Goal: Information Seeking & Learning: Find specific fact

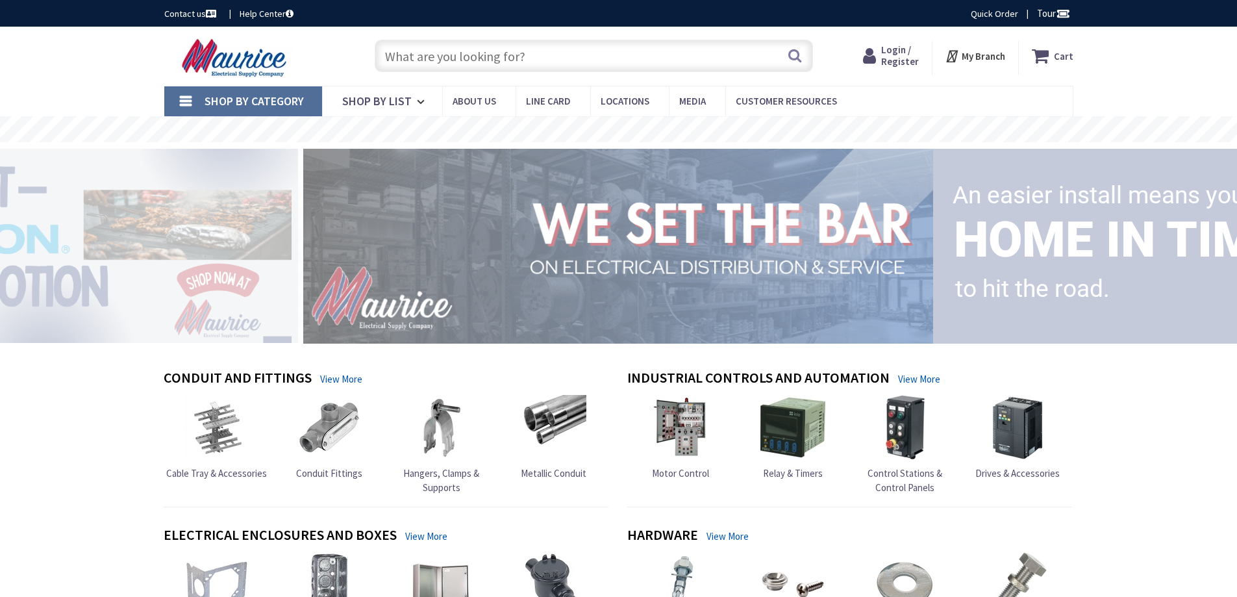
click at [488, 63] on input "text" at bounding box center [594, 56] width 438 height 32
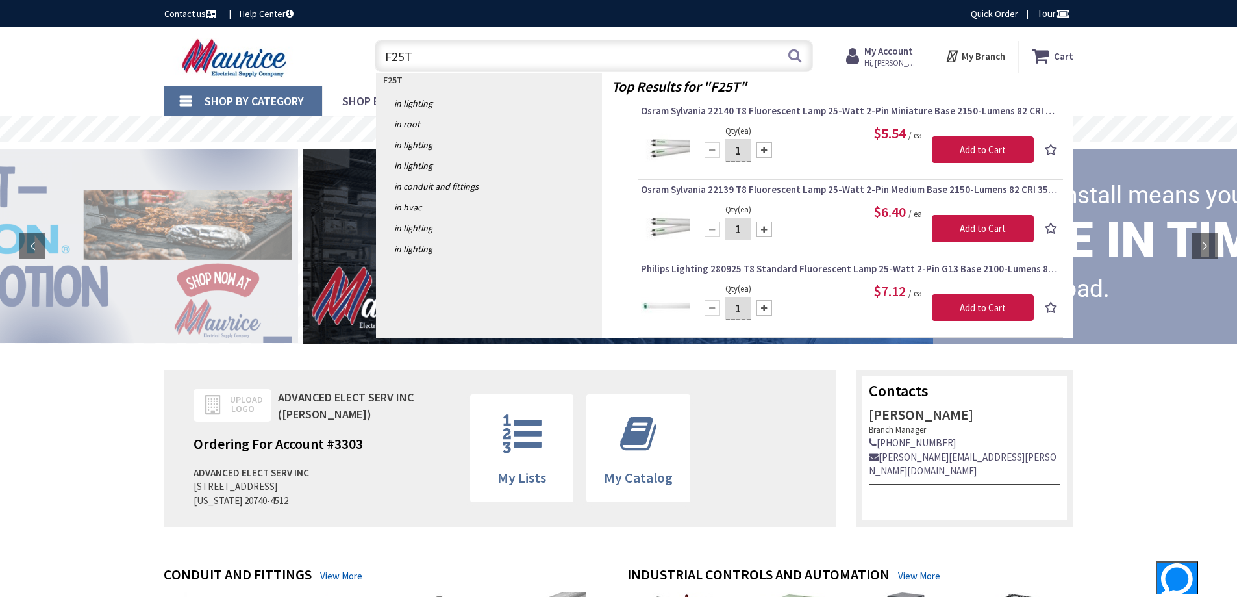
type input "F25T8"
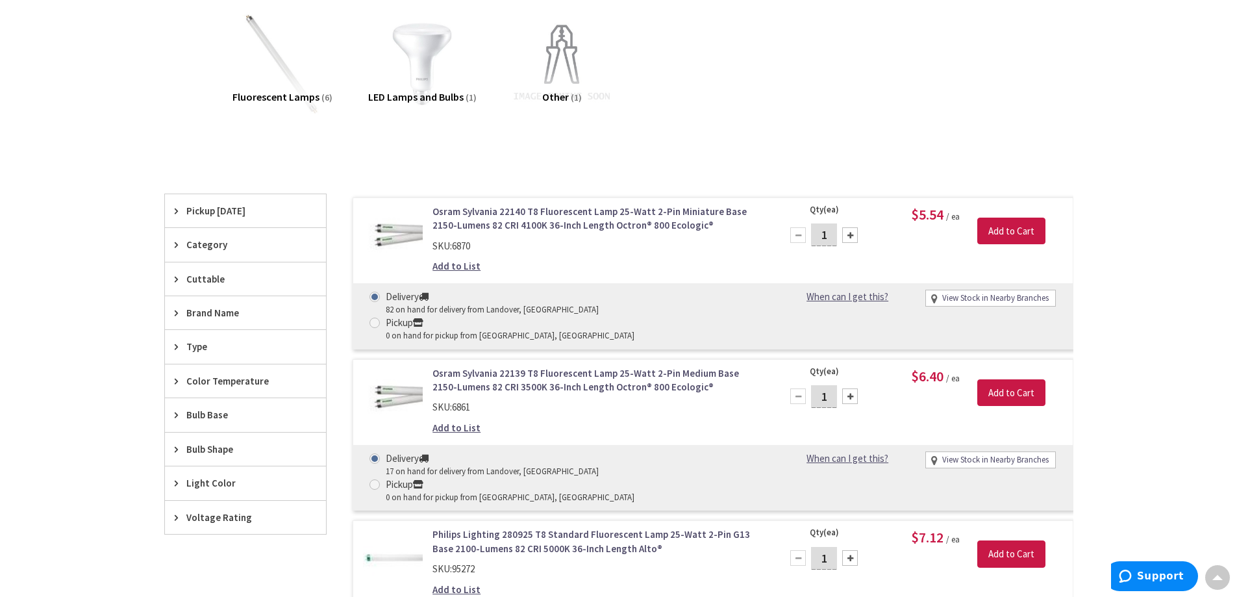
scroll to position [260, 0]
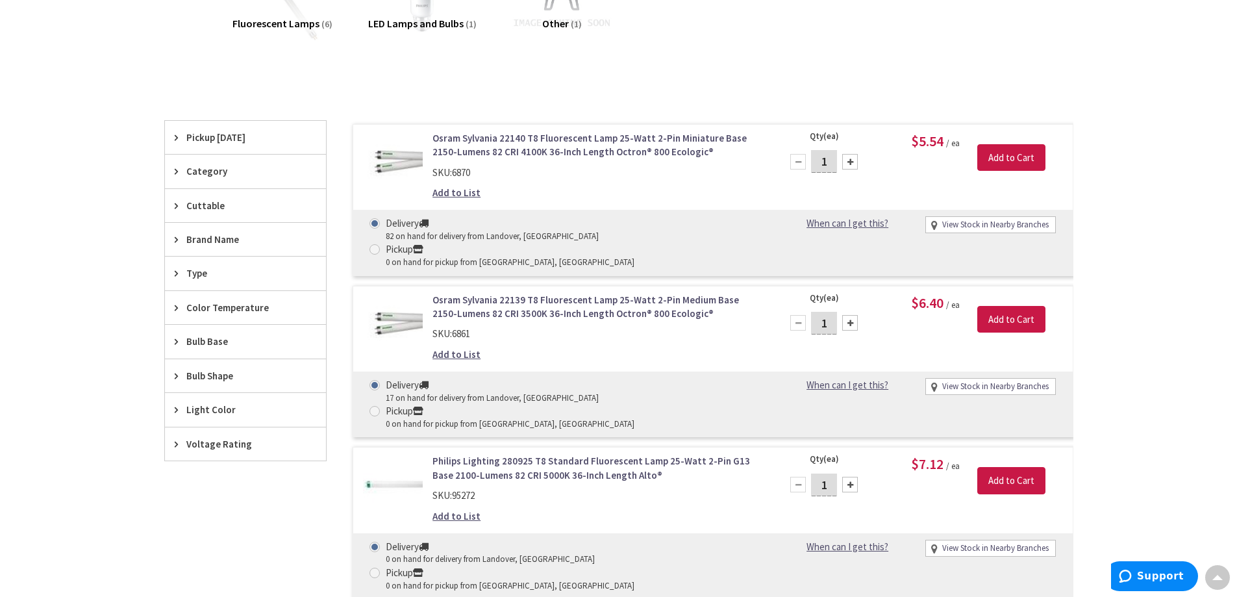
click at [207, 174] on span "Category" at bounding box center [239, 171] width 106 height 14
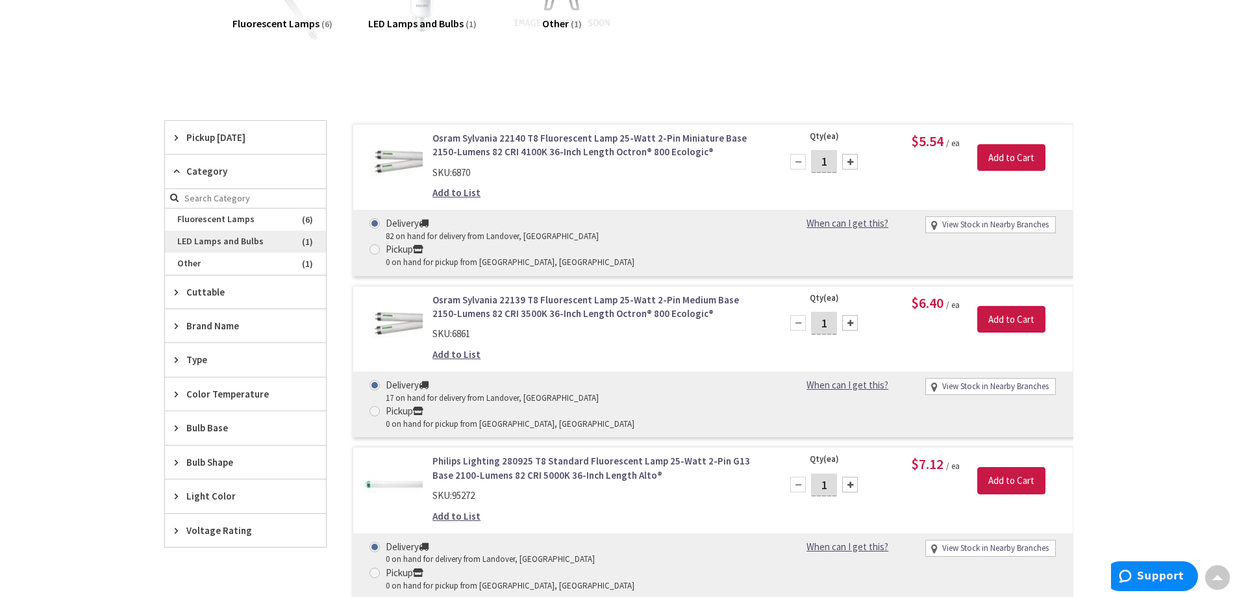
click at [208, 242] on span "LED Lamps and Bulbs" at bounding box center [245, 242] width 161 height 22
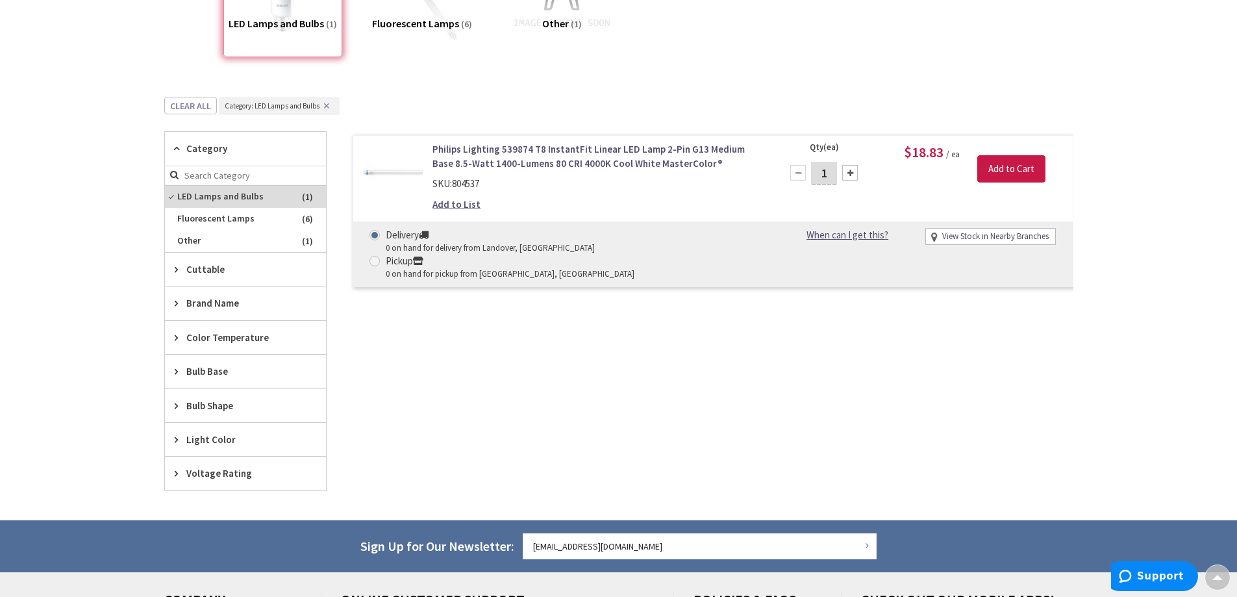
scroll to position [0, 0]
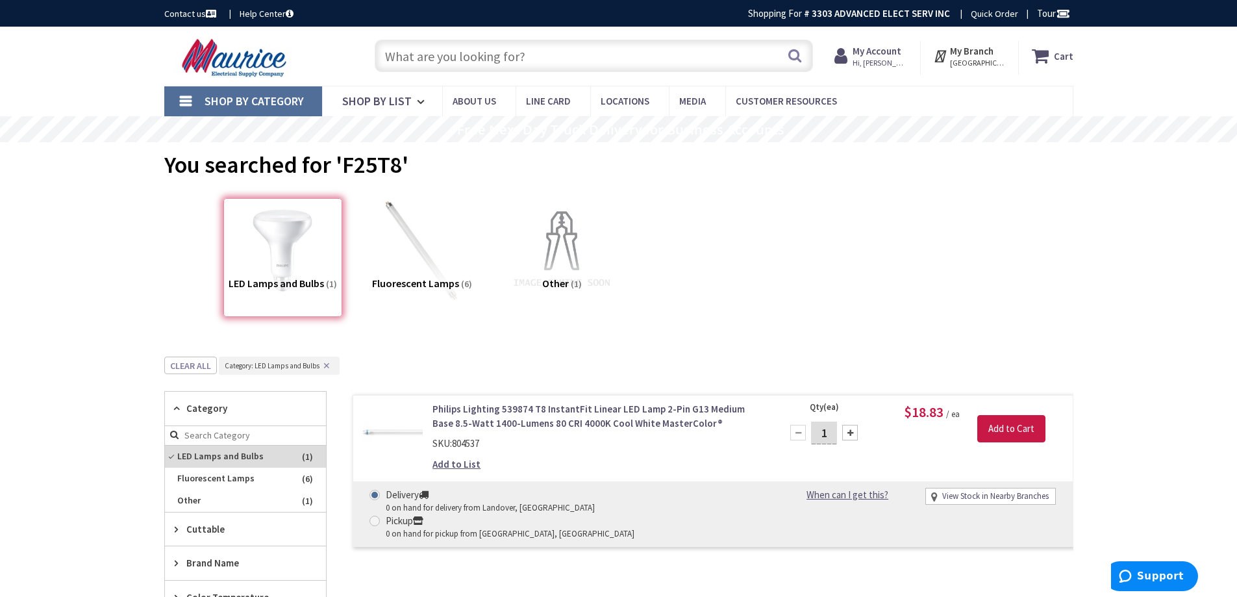
click at [492, 60] on input "text" at bounding box center [594, 56] width 438 height 32
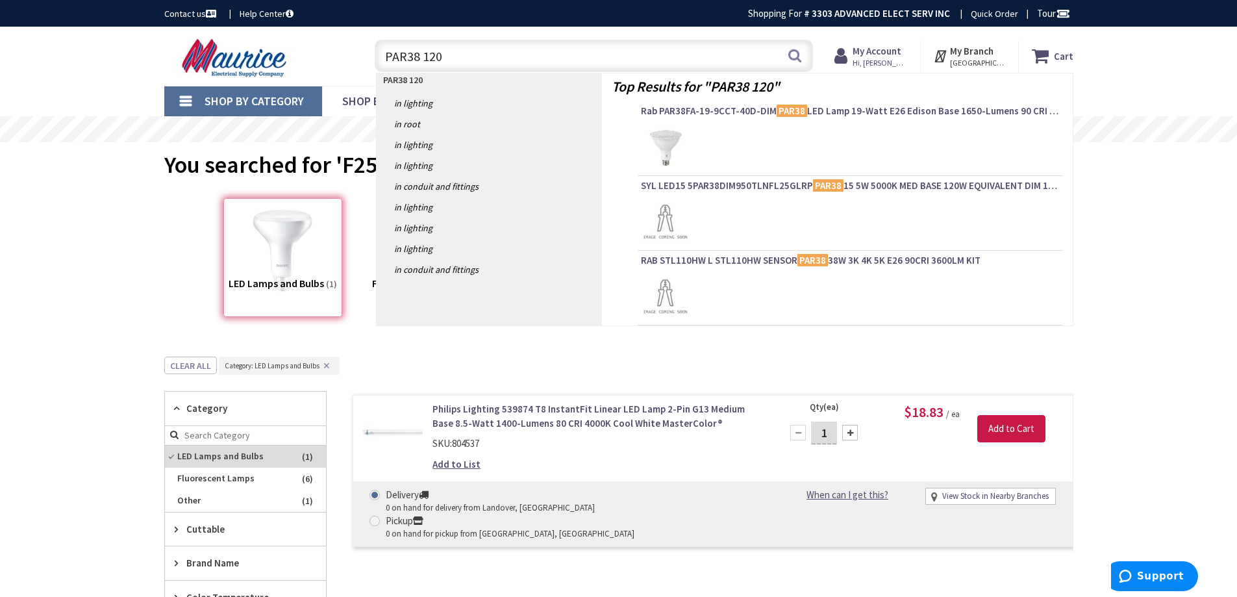
type input "PAR38 120W"
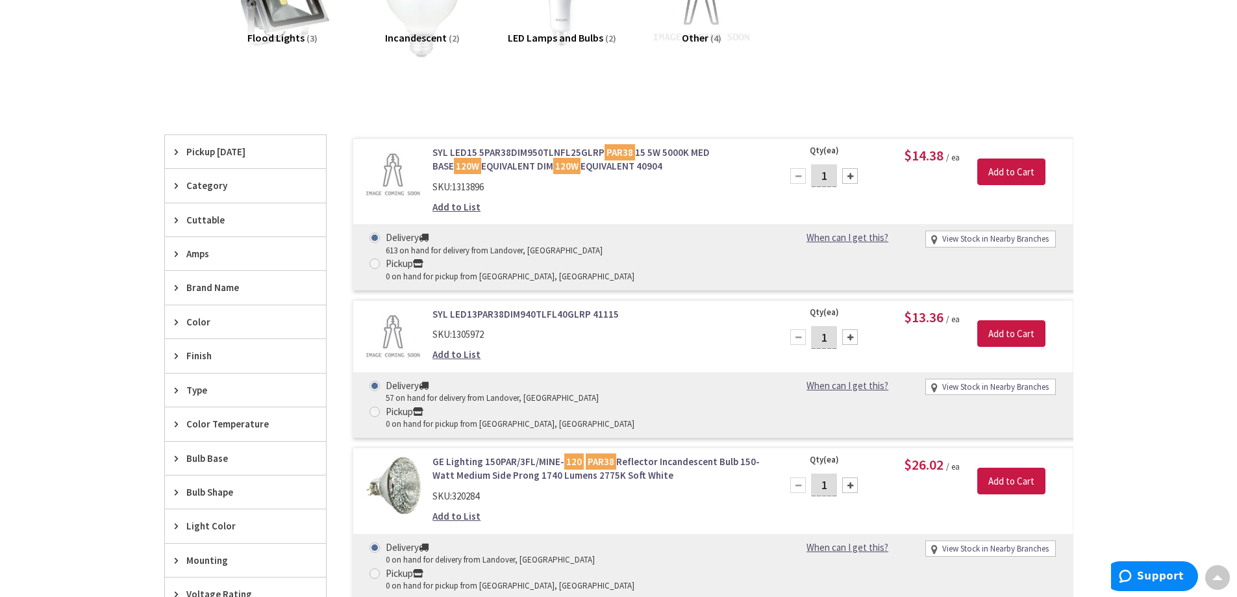
scroll to position [260, 0]
